Goal: Task Accomplishment & Management: Complete application form

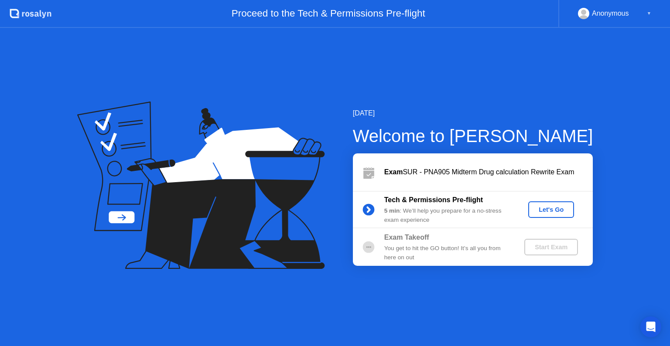
click at [554, 211] on div "Let's Go" at bounding box center [551, 209] width 39 height 7
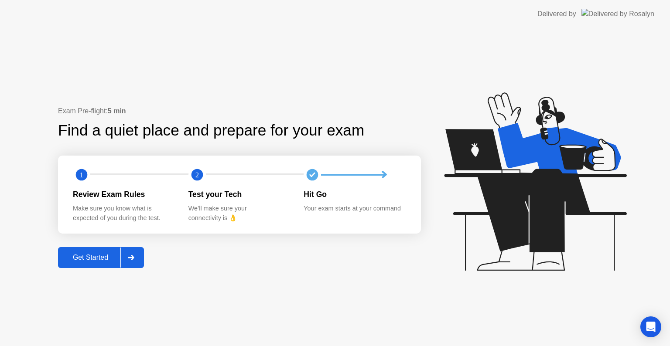
click at [131, 259] on icon at bounding box center [131, 257] width 7 height 5
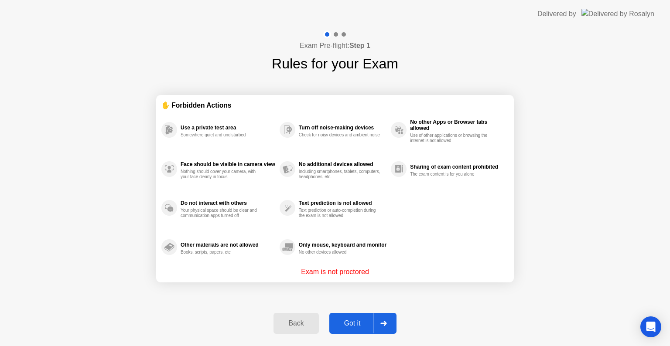
click at [384, 323] on icon at bounding box center [384, 323] width 6 height 5
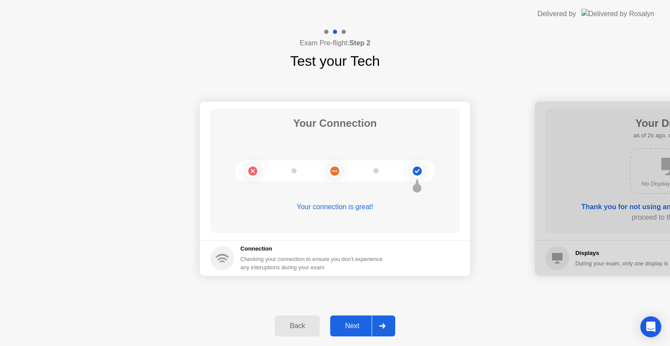
click at [383, 328] on icon at bounding box center [382, 326] width 7 height 5
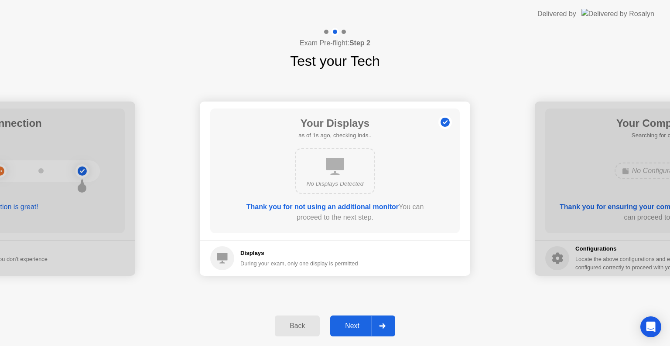
click at [383, 328] on icon at bounding box center [382, 326] width 7 height 5
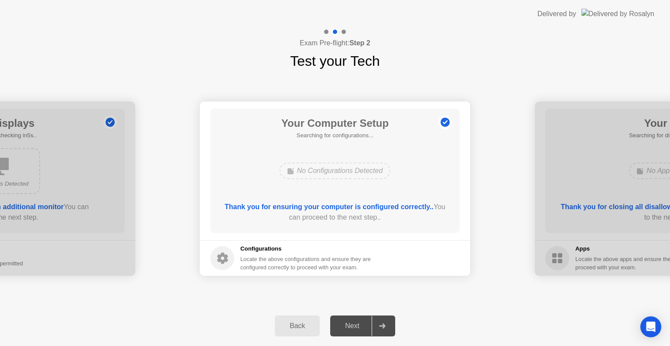
click at [383, 328] on icon at bounding box center [382, 326] width 7 height 5
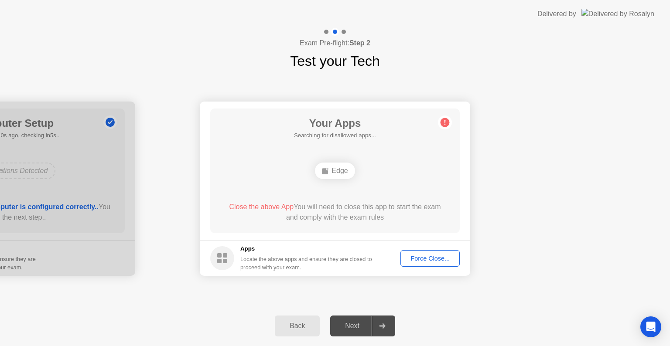
click at [430, 258] on div "Force Close..." at bounding box center [430, 258] width 53 height 7
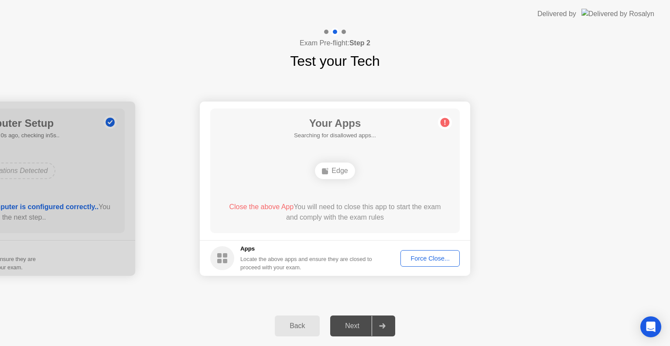
click at [431, 259] on div "Force Close..." at bounding box center [430, 258] width 53 height 7
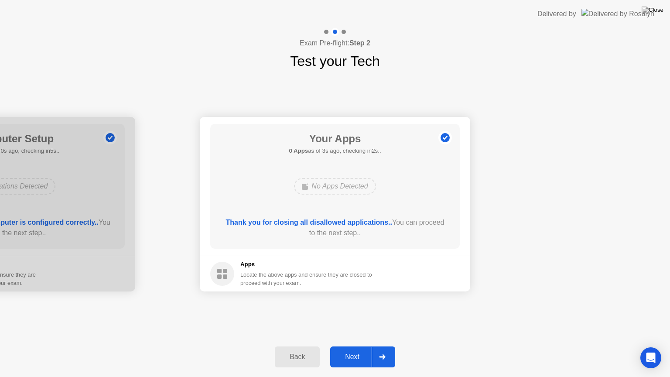
click at [381, 346] on icon at bounding box center [382, 356] width 7 height 5
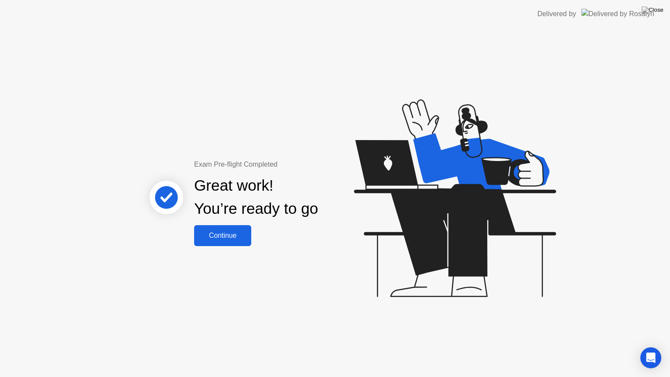
click at [223, 234] on div "Continue" at bounding box center [223, 236] width 52 height 8
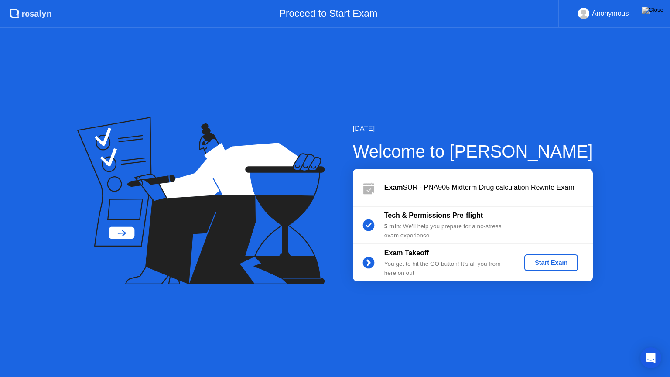
click at [547, 263] on div "Start Exam" at bounding box center [551, 262] width 47 height 7
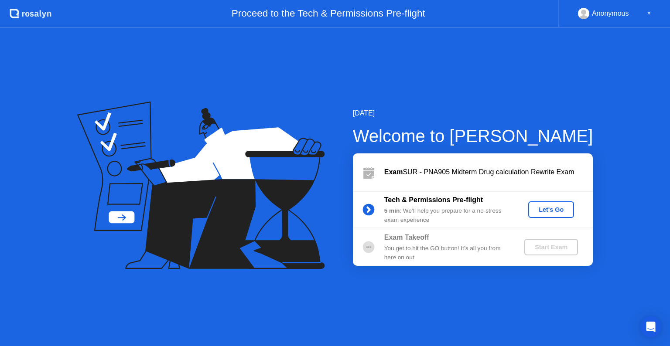
click at [534, 211] on div "Let's Go" at bounding box center [551, 209] width 39 height 7
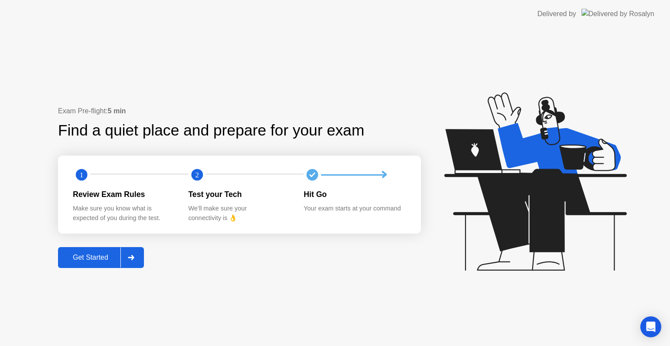
click at [94, 265] on button "Get Started" at bounding box center [101, 257] width 86 height 21
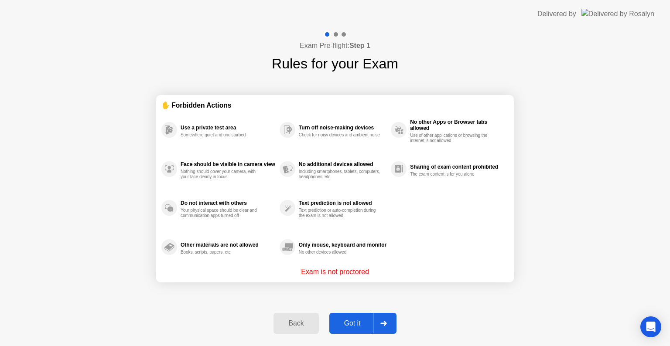
click at [357, 314] on button "Got it" at bounding box center [362, 323] width 67 height 21
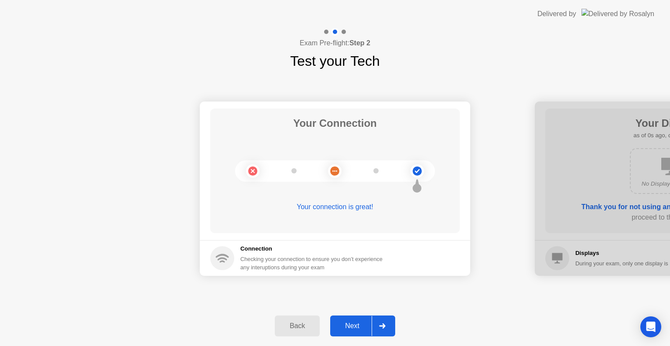
click at [352, 333] on button "Next" at bounding box center [362, 326] width 65 height 21
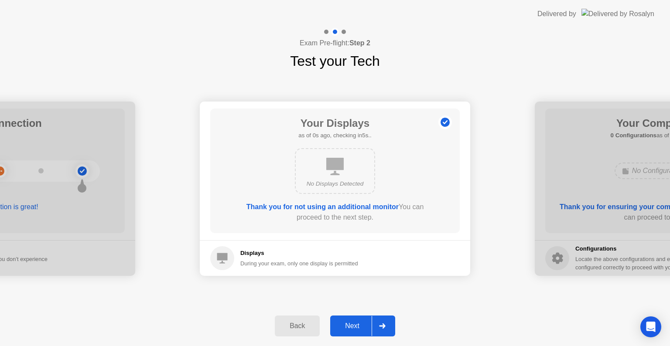
click at [352, 333] on button "Next" at bounding box center [362, 326] width 65 height 21
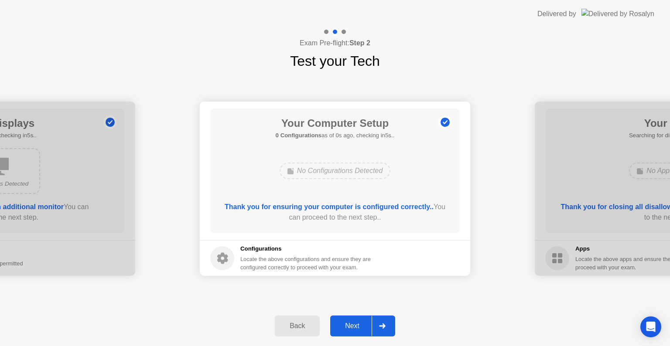
click at [344, 329] on div "Next" at bounding box center [352, 326] width 39 height 8
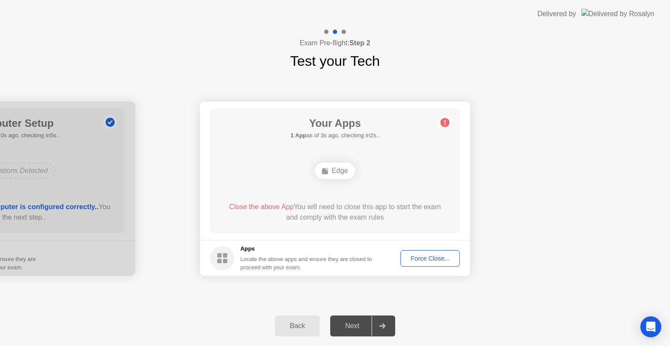
click at [426, 257] on div "Force Close..." at bounding box center [430, 258] width 53 height 7
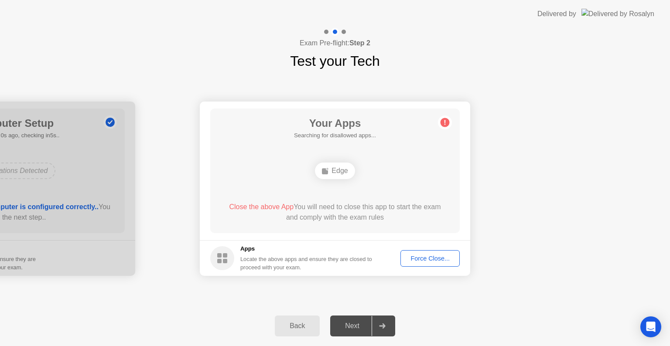
click at [450, 208] on div "Your Apps Searching for disallowed apps... Edge Close the above App You will ne…" at bounding box center [335, 171] width 250 height 125
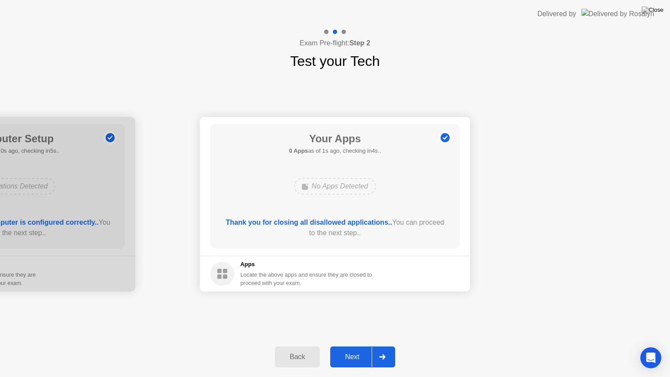
click at [353, 346] on div "Next" at bounding box center [352, 357] width 39 height 8
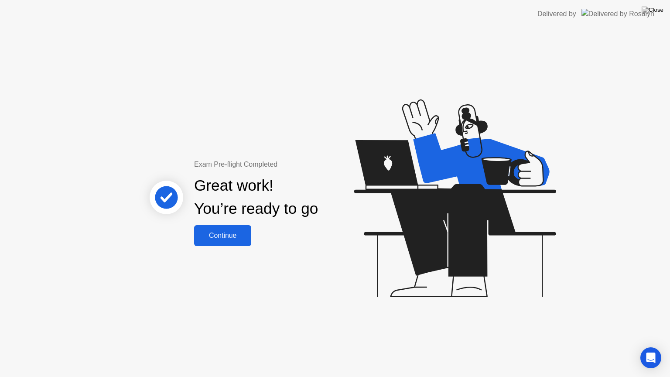
click at [246, 234] on div "Continue" at bounding box center [223, 236] width 52 height 8
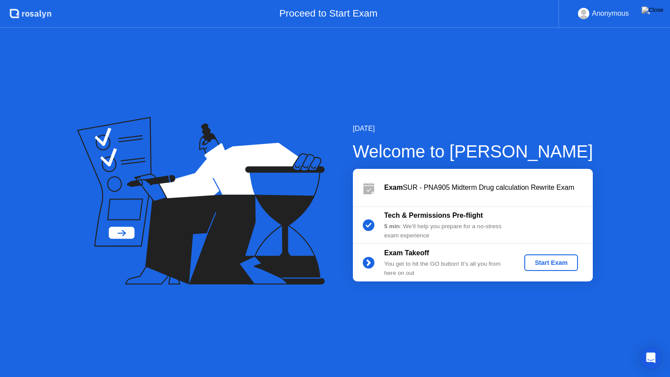
click at [562, 263] on div "Start Exam" at bounding box center [551, 262] width 47 height 7
